Goal: Task Accomplishment & Management: Complete application form

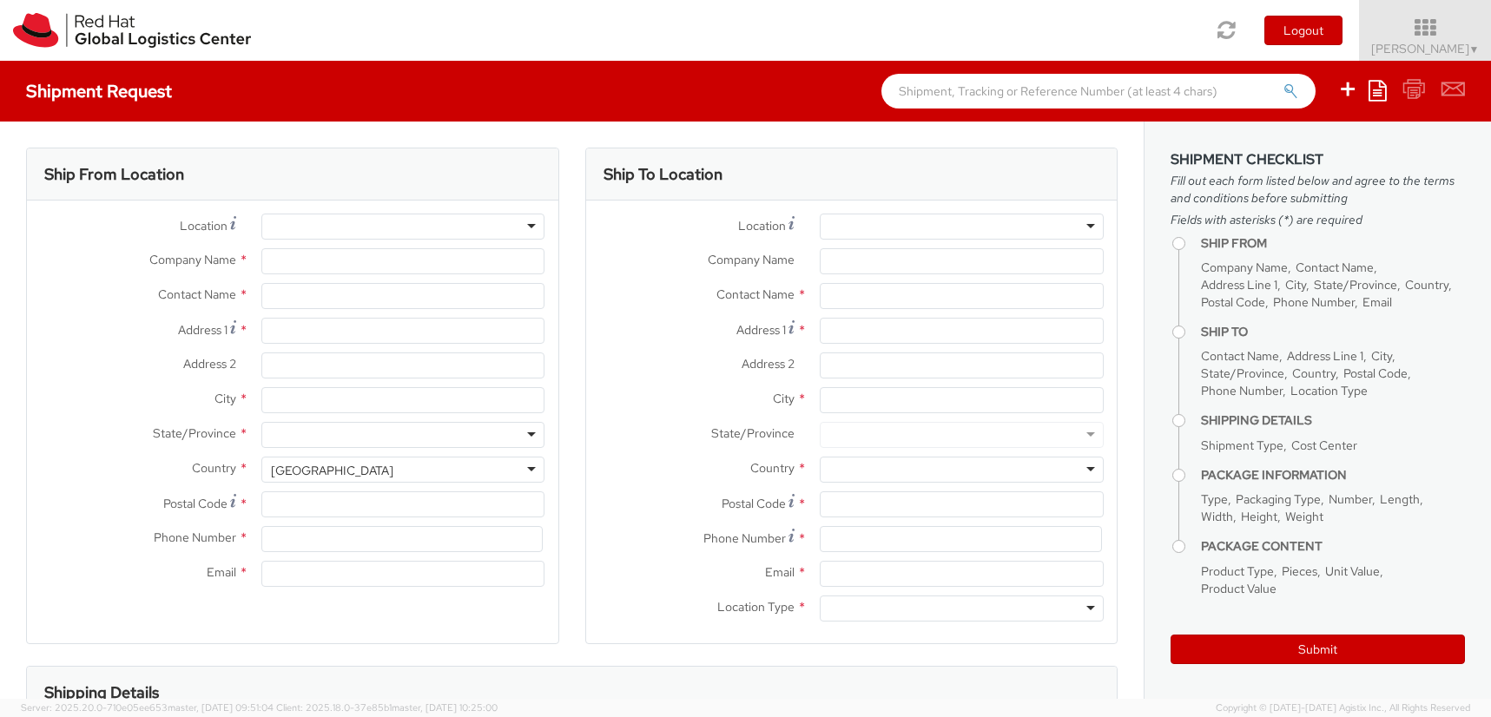
select select "419"
select select
type input "Red Hat France SARL"
type input "[PERSON_NAME]"
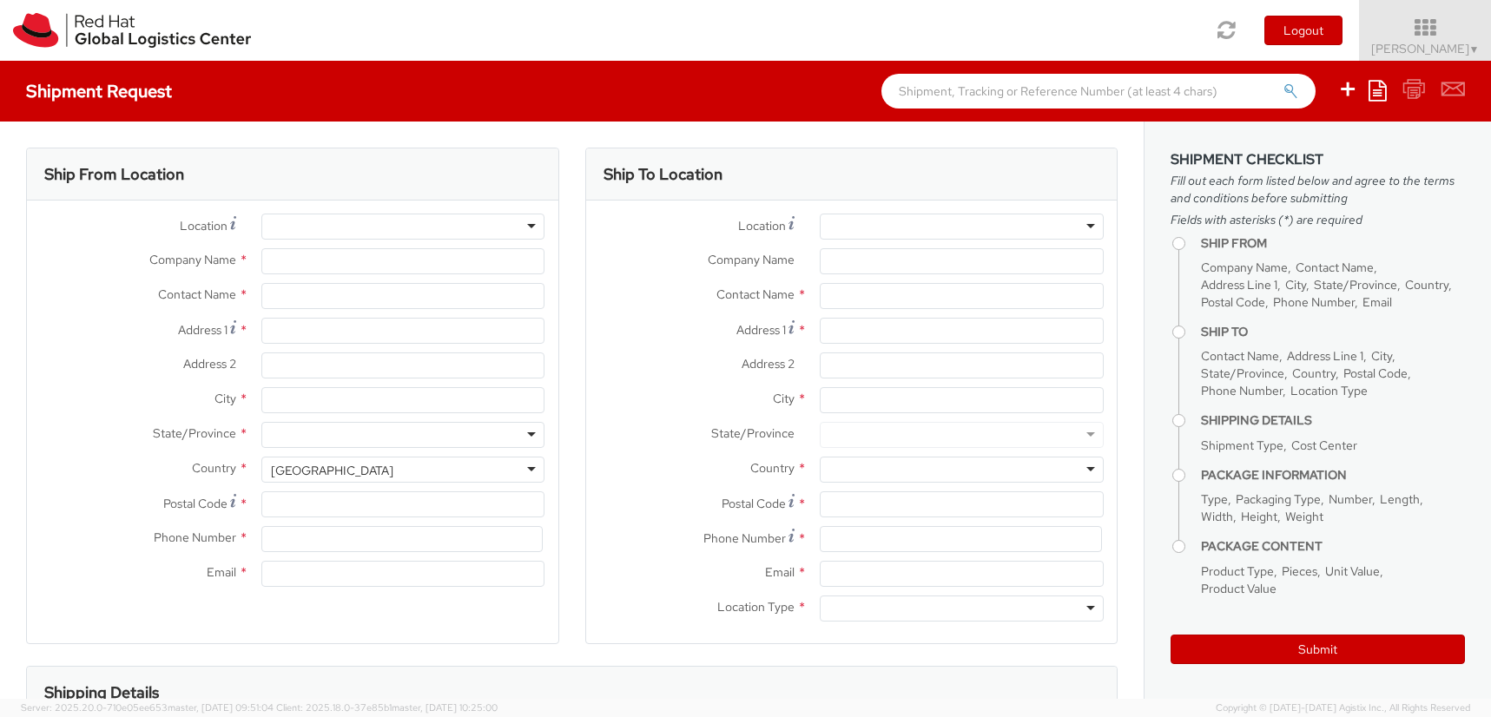
type input "Immeuble Defense Plaza, 8th Floor"
type input "[STREET_ADDRESS] Lefoullon"
type input "PUTEAUX"
type input "92800"
type input "33186267959"
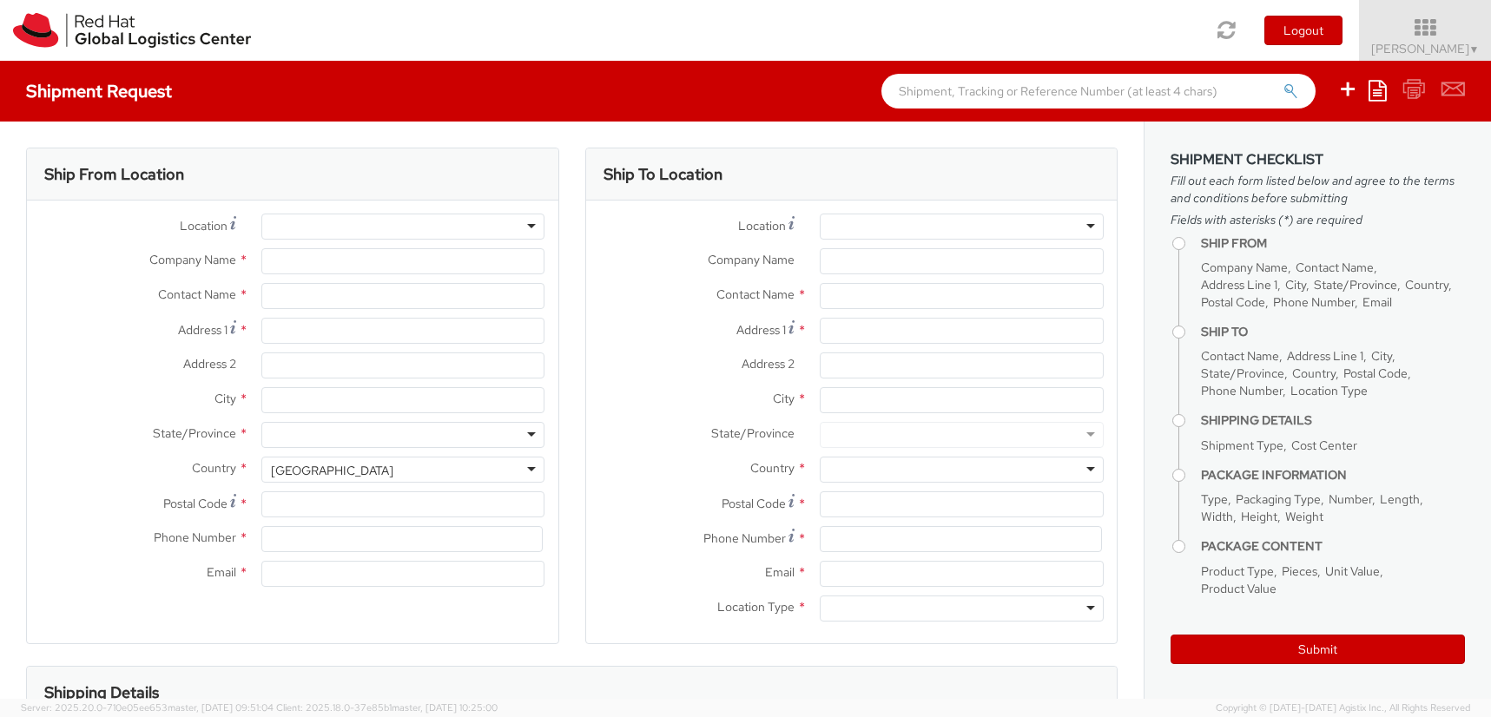
type input "[EMAIL_ADDRESS][DOMAIN_NAME]"
select select "CM"
select select "KGS"
